Goal: Complete application form

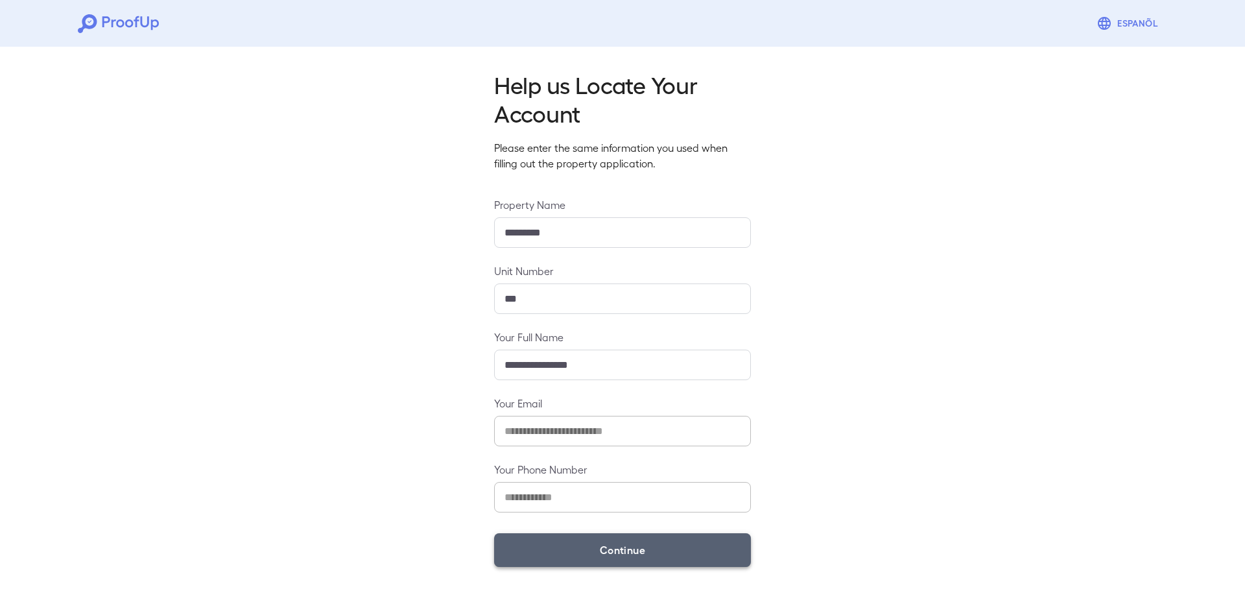
drag, startPoint x: 549, startPoint y: 557, endPoint x: 558, endPoint y: 559, distance: 8.6
click at [547, 558] on button "Continue" at bounding box center [622, 550] width 257 height 34
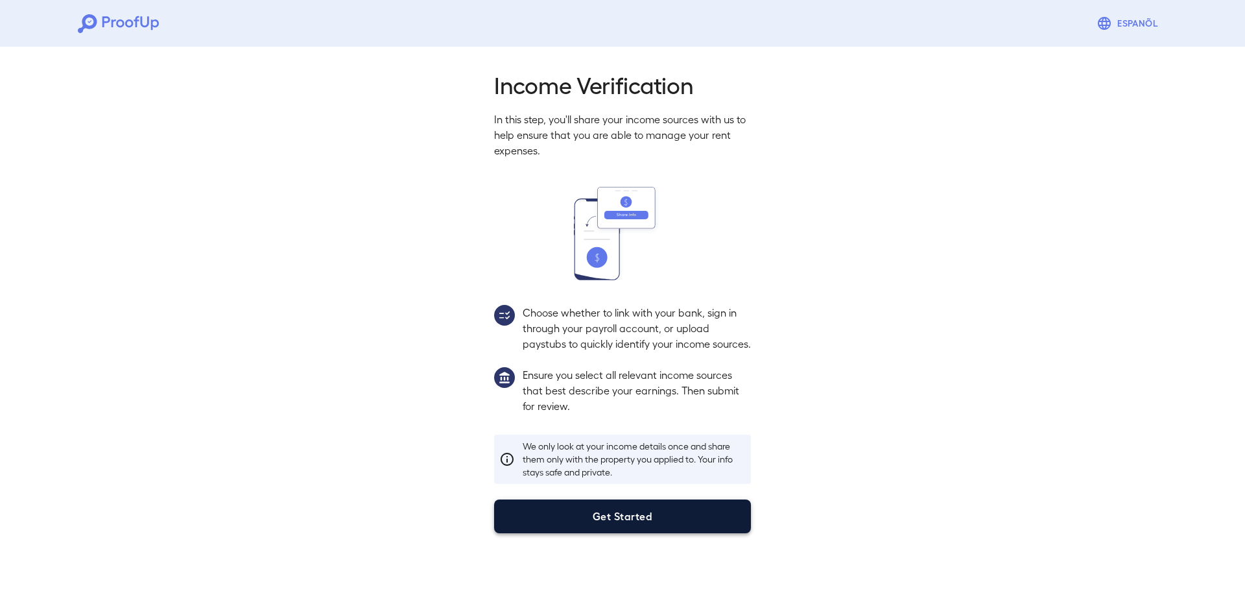
click at [662, 526] on button "Get Started" at bounding box center [622, 516] width 257 height 34
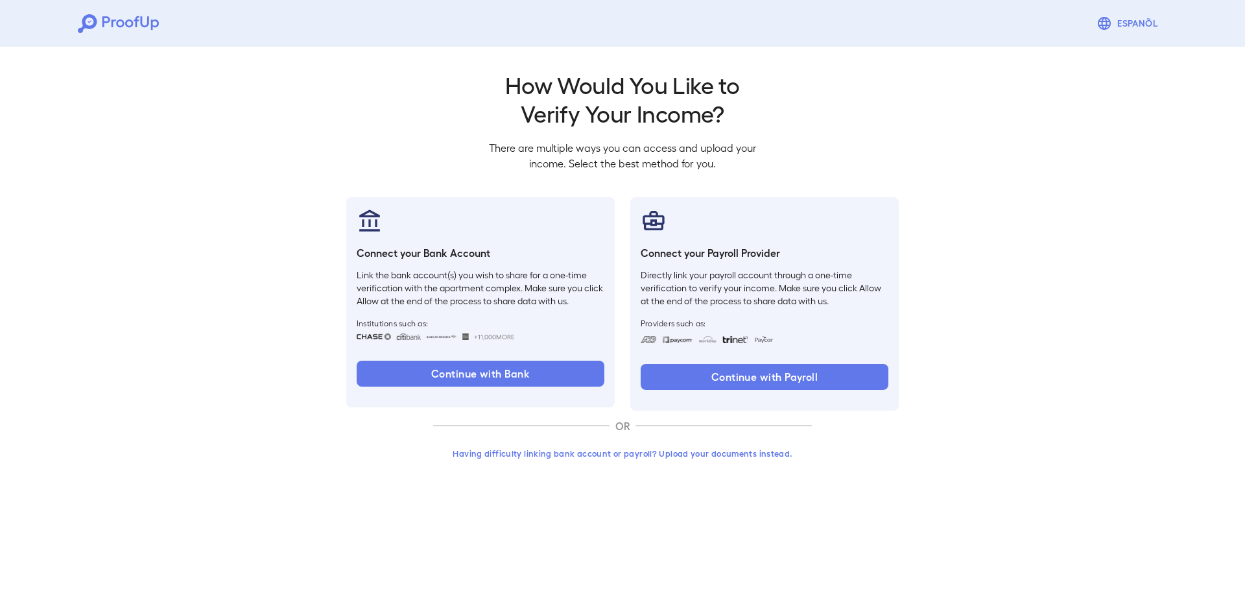
click at [671, 457] on button "Having difficulty linking bank account or payroll? Upload your documents instea…" at bounding box center [622, 453] width 379 height 23
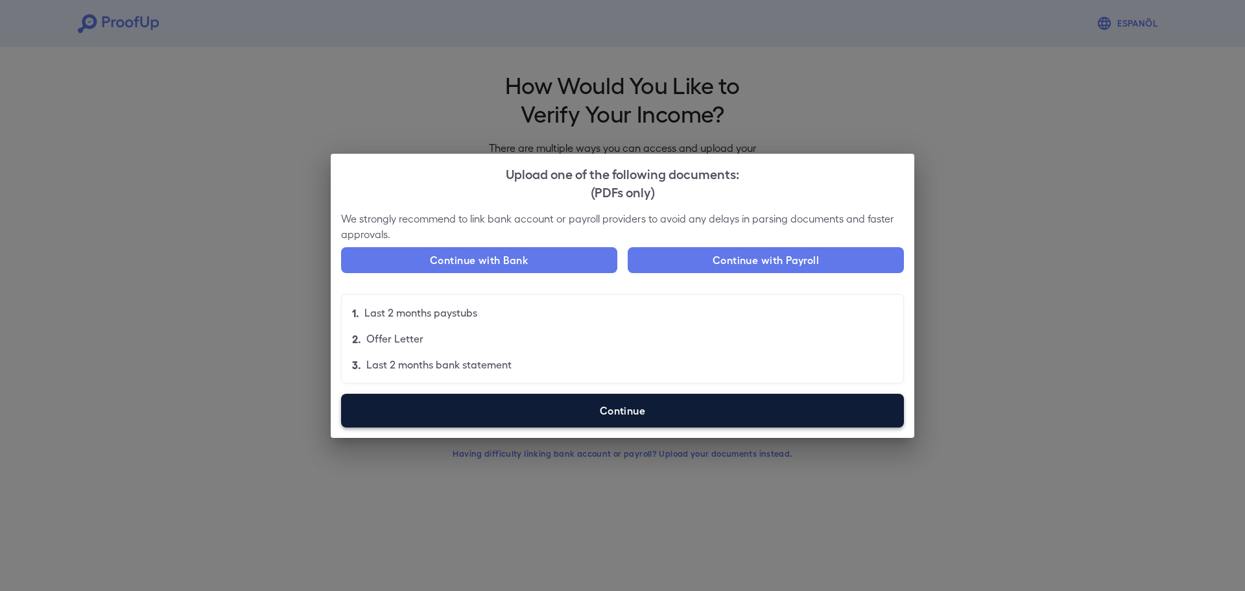
click at [625, 427] on label "Continue" at bounding box center [622, 411] width 563 height 34
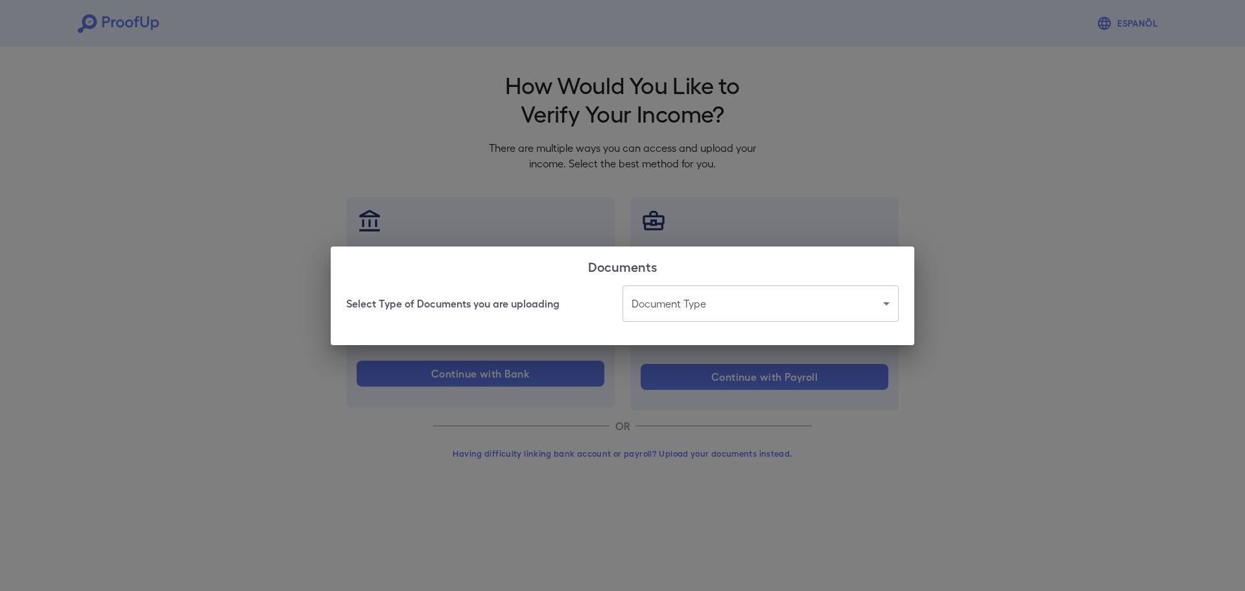
click at [659, 316] on body "Espanõl Go back How Would You Like to Verify Your Income? There are multiple wa…" at bounding box center [622, 247] width 1245 height 495
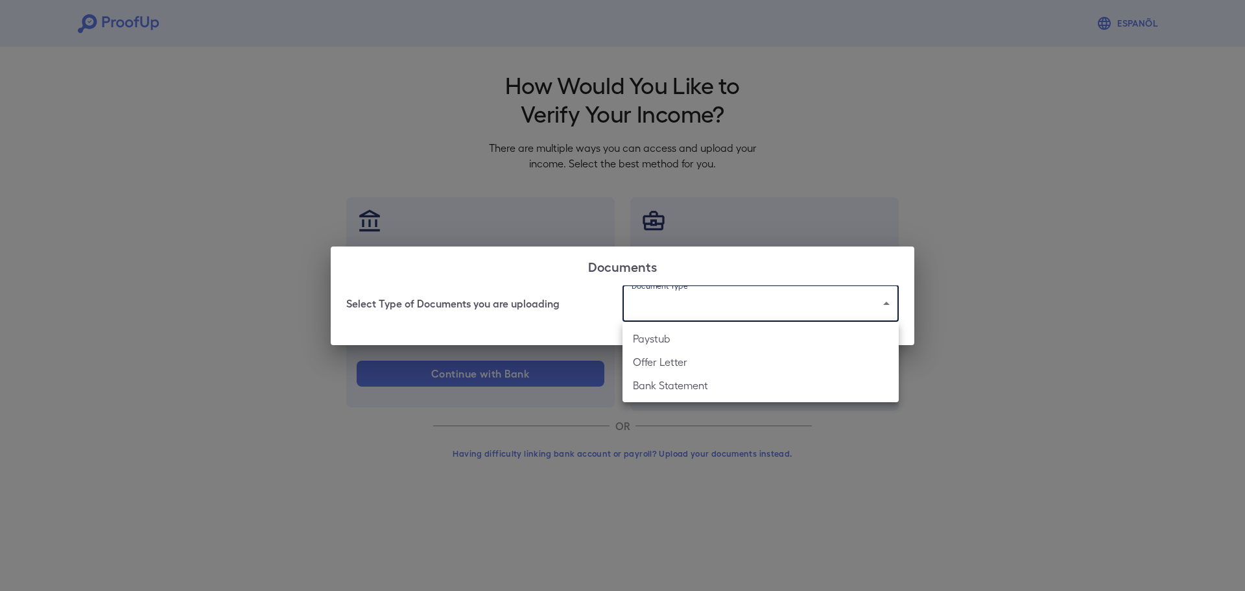
click at [694, 397] on ul "Paystub Offer Letter Bank Statement" at bounding box center [760, 362] width 276 height 80
click at [689, 392] on li "Bank Statement" at bounding box center [760, 384] width 276 height 23
type input "**********"
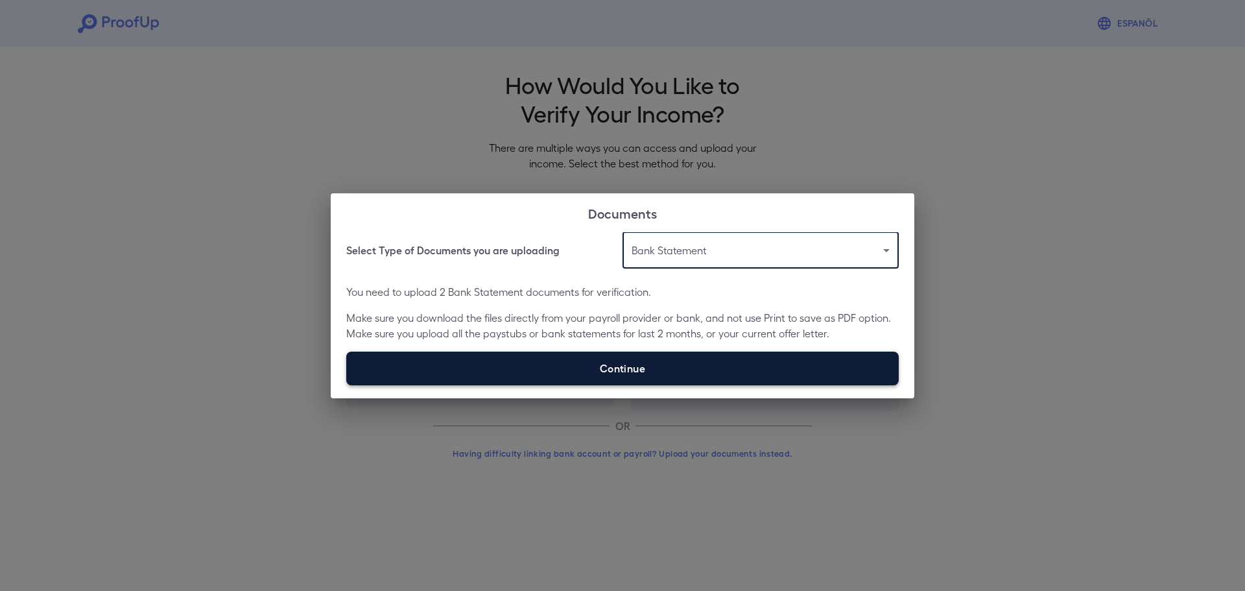
click at [589, 357] on label "Continue" at bounding box center [622, 368] width 552 height 34
click at [347, 384] on input "Continue" at bounding box center [346, 384] width 1 height 1
type input "**********"
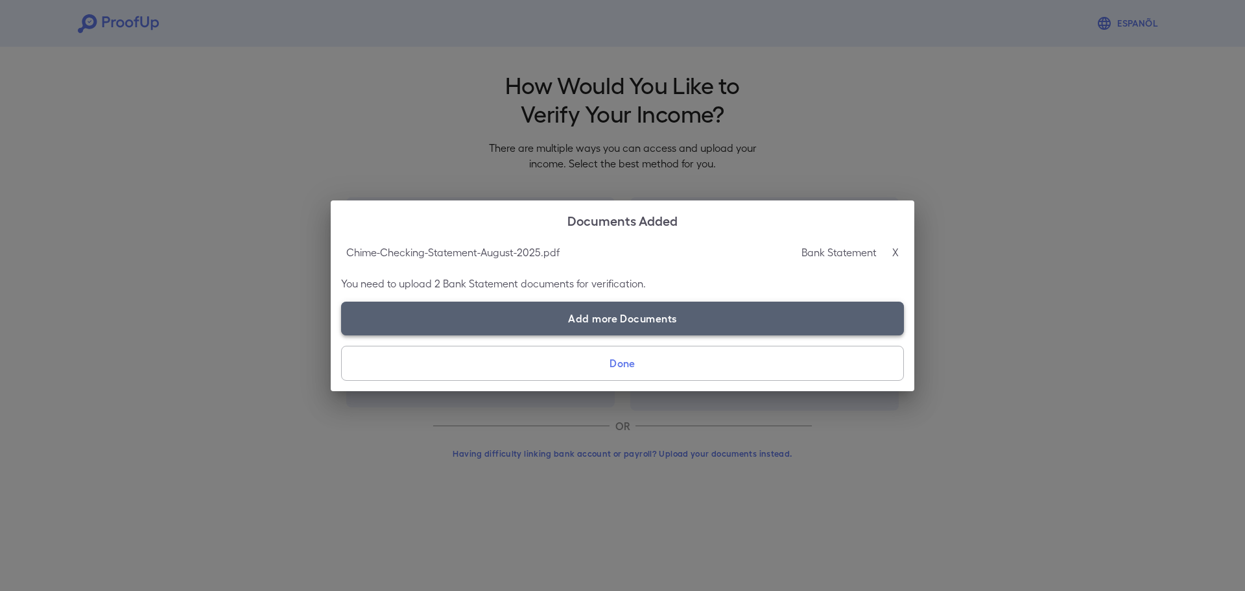
click at [591, 324] on label "Add more Documents" at bounding box center [622, 318] width 563 height 34
click at [342, 335] on input "Add more Documents" at bounding box center [341, 335] width 1 height 1
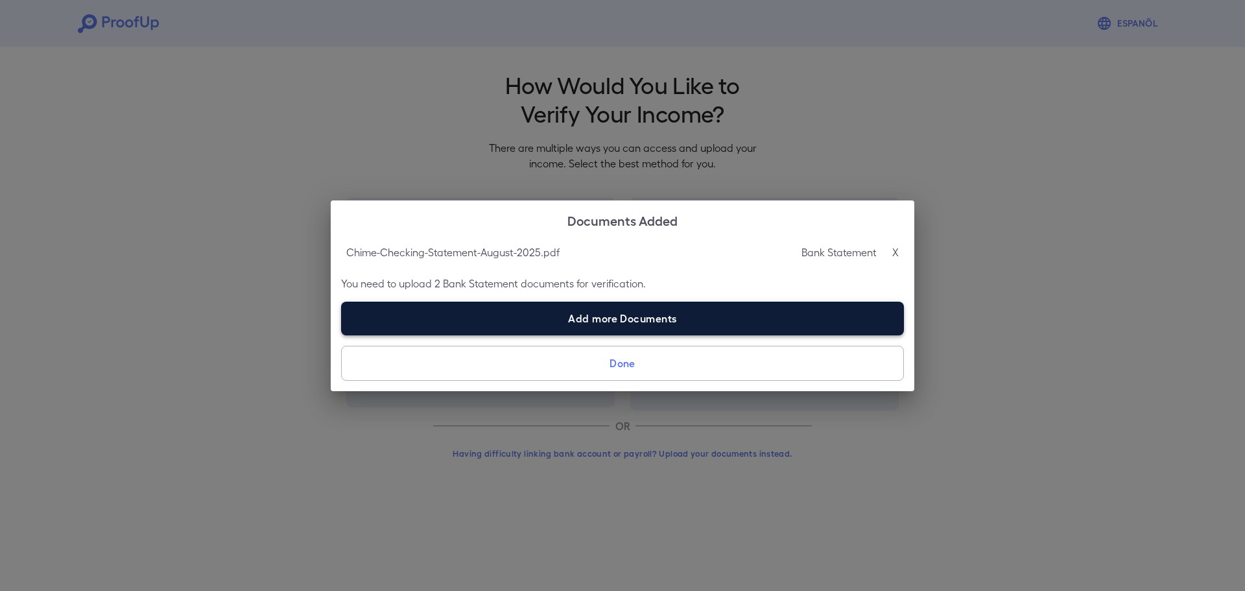
type input "**********"
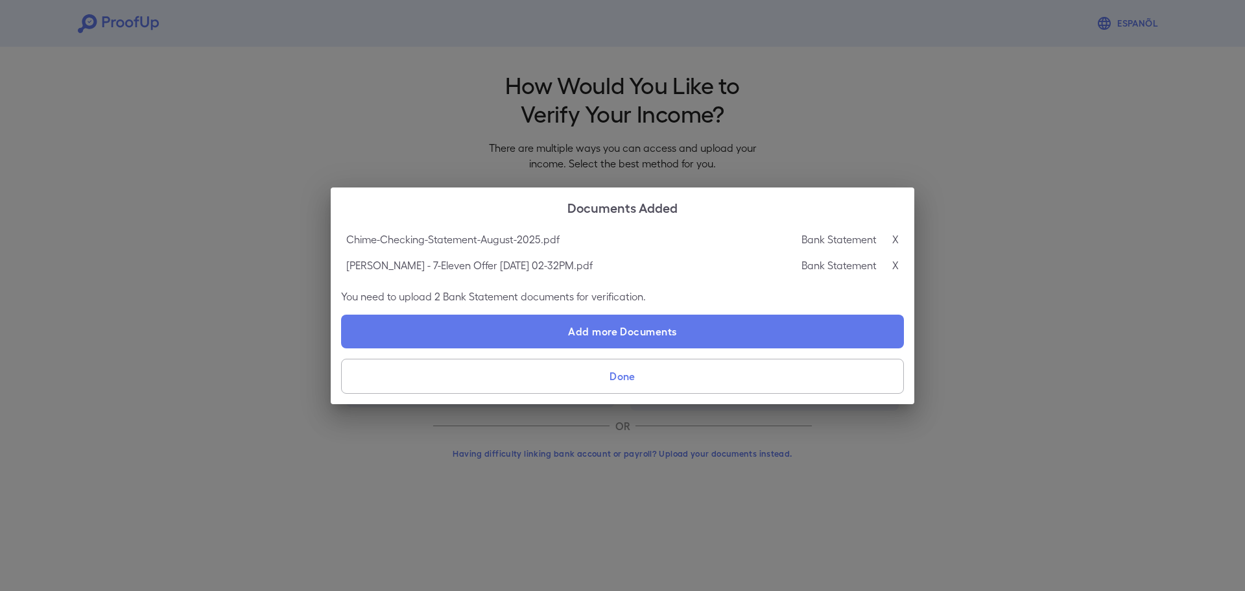
click at [895, 266] on p "X" at bounding box center [895, 265] width 6 height 16
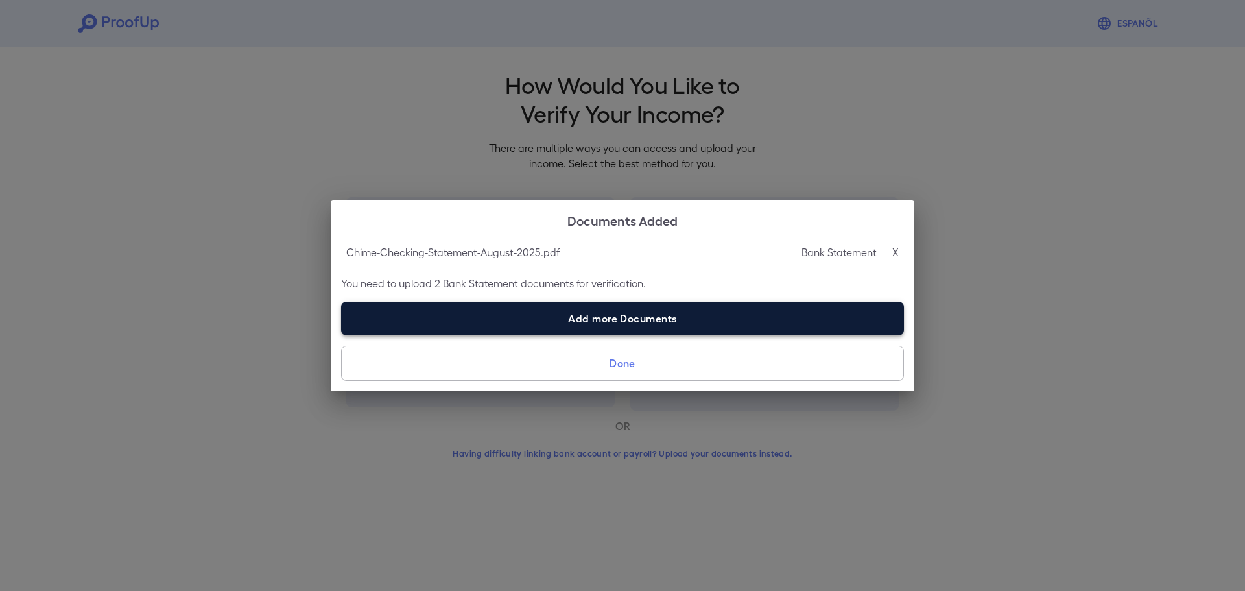
click at [647, 314] on label "Add more Documents" at bounding box center [622, 318] width 563 height 34
click at [342, 335] on input "Add more Documents" at bounding box center [341, 335] width 1 height 1
